Goal: Task Accomplishment & Management: Use online tool/utility

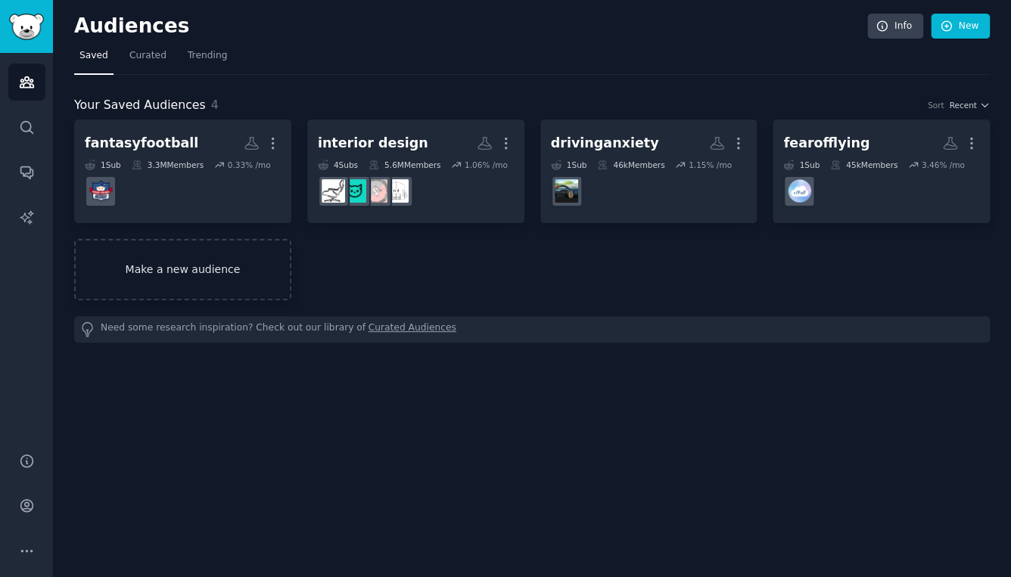
click at [218, 260] on link "Make a new audience" at bounding box center [182, 269] width 217 height 61
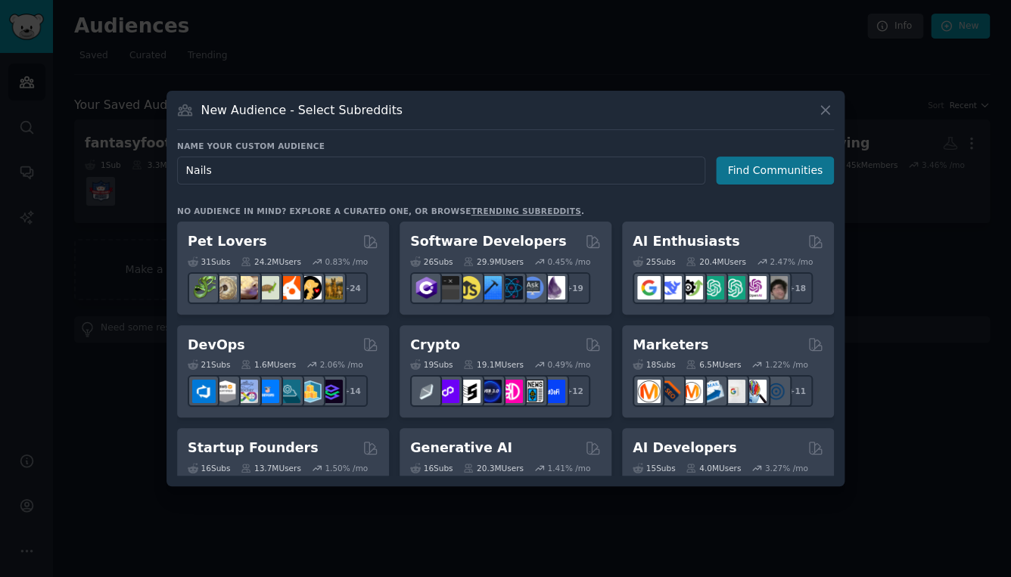
type input "Nails"
click at [759, 165] on button "Find Communities" at bounding box center [775, 171] width 118 height 28
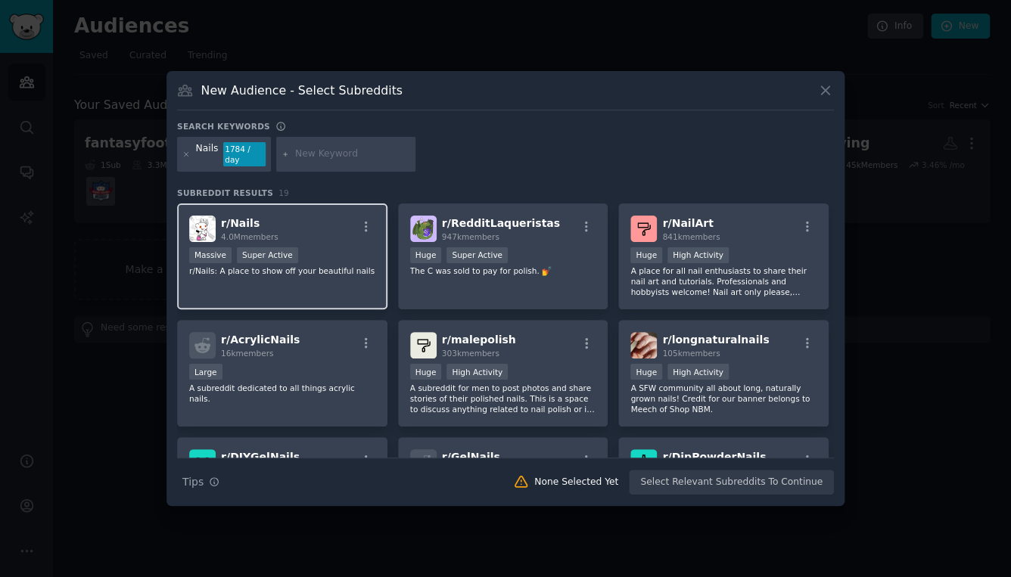
click at [319, 247] on div "Massive Super Active" at bounding box center [282, 256] width 186 height 19
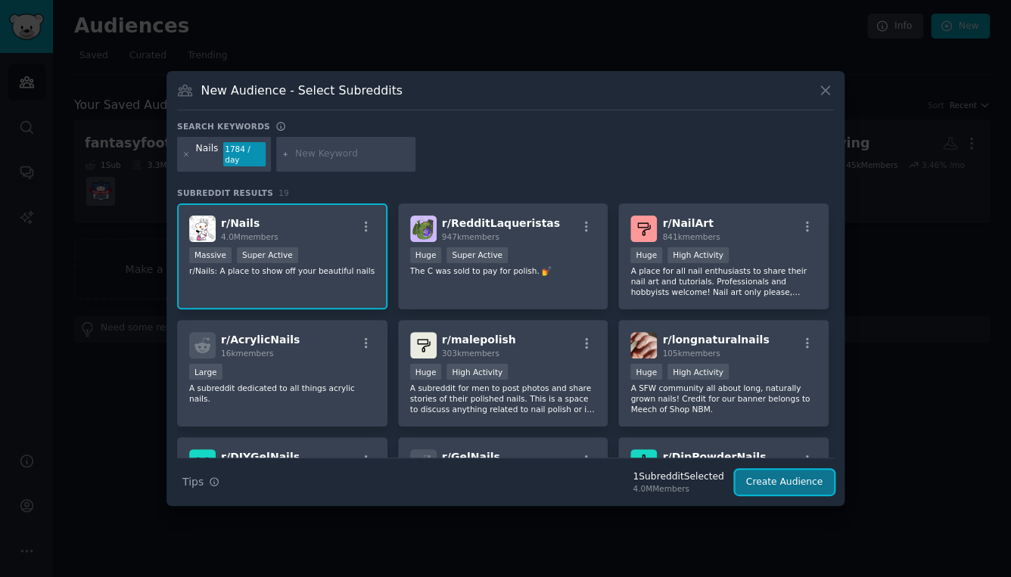
click at [780, 484] on button "Create Audience" at bounding box center [784, 483] width 100 height 26
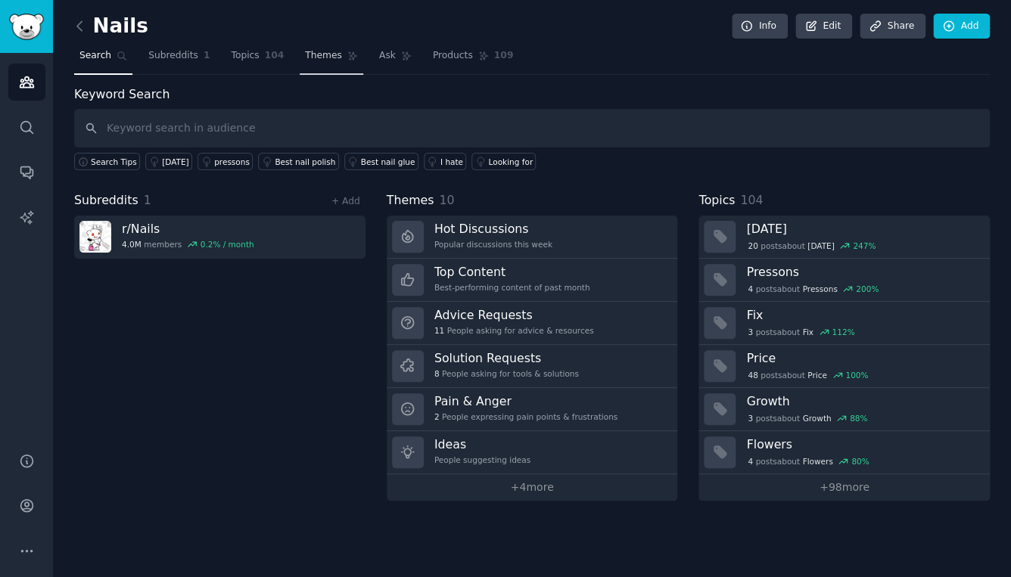
click at [325, 59] on span "Themes" at bounding box center [323, 56] width 37 height 14
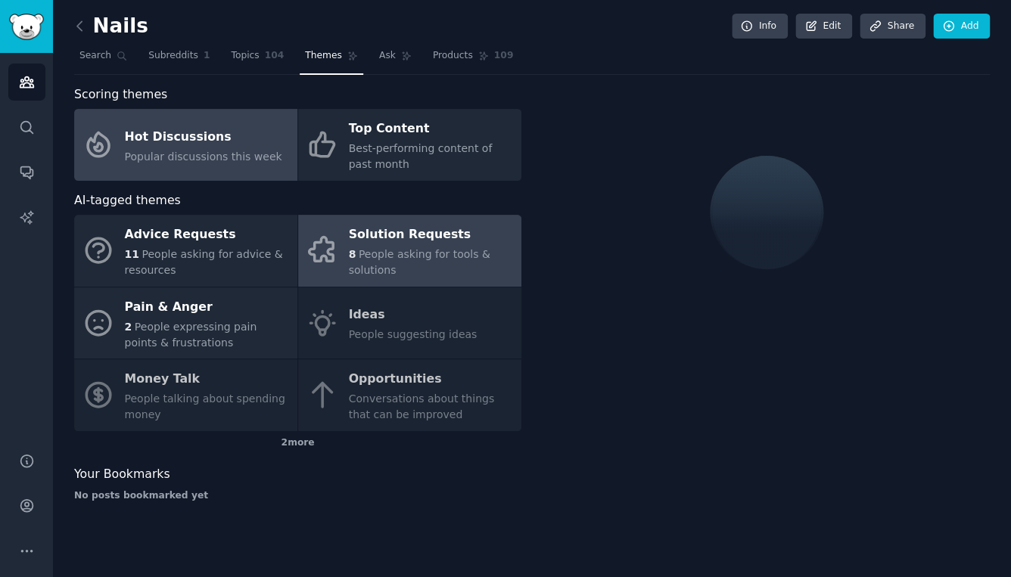
click at [366, 243] on div "Solution Requests" at bounding box center [431, 235] width 165 height 24
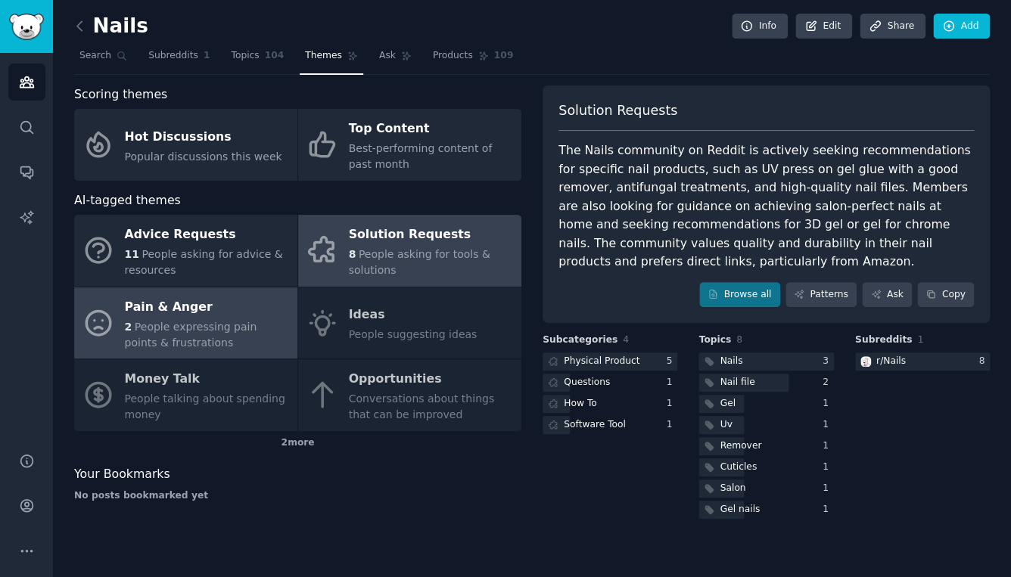
click at [233, 322] on span "People expressing pain points & frustrations" at bounding box center [191, 335] width 132 height 28
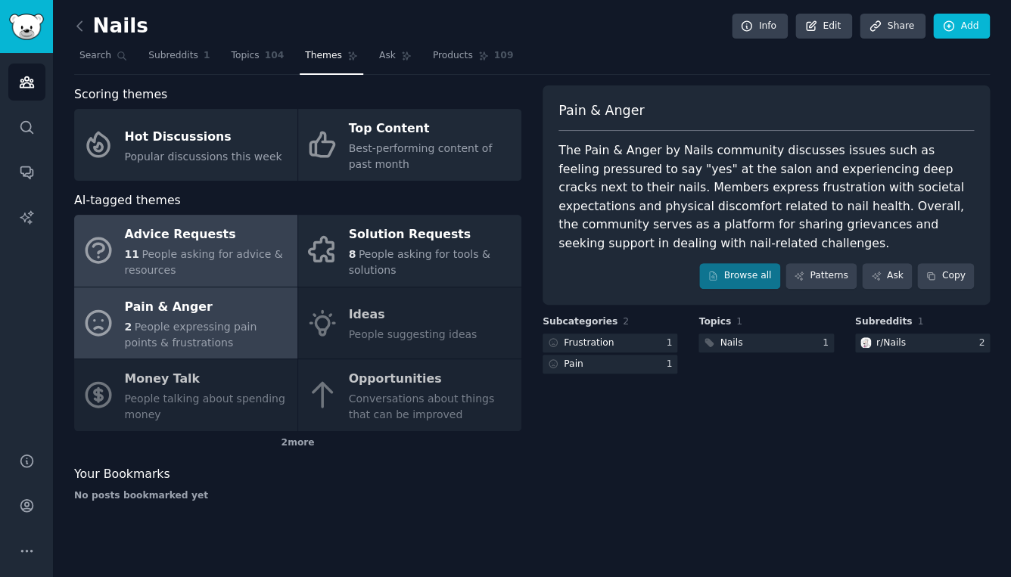
click at [245, 261] on span "People asking for advice & resources" at bounding box center [204, 262] width 158 height 28
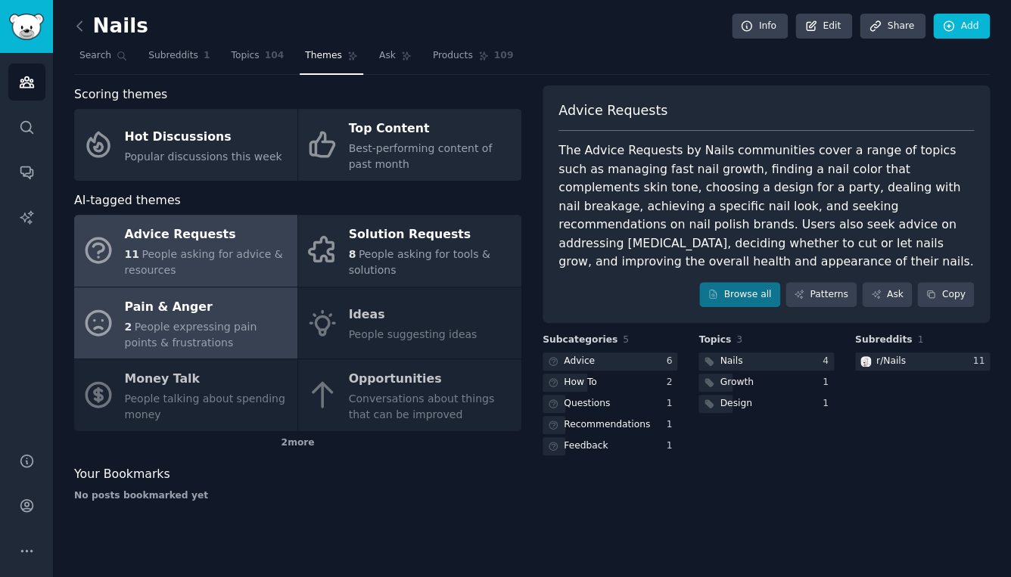
click at [259, 314] on div "Pain & Anger" at bounding box center [207, 307] width 165 height 24
